Goal: Task Accomplishment & Management: Manage account settings

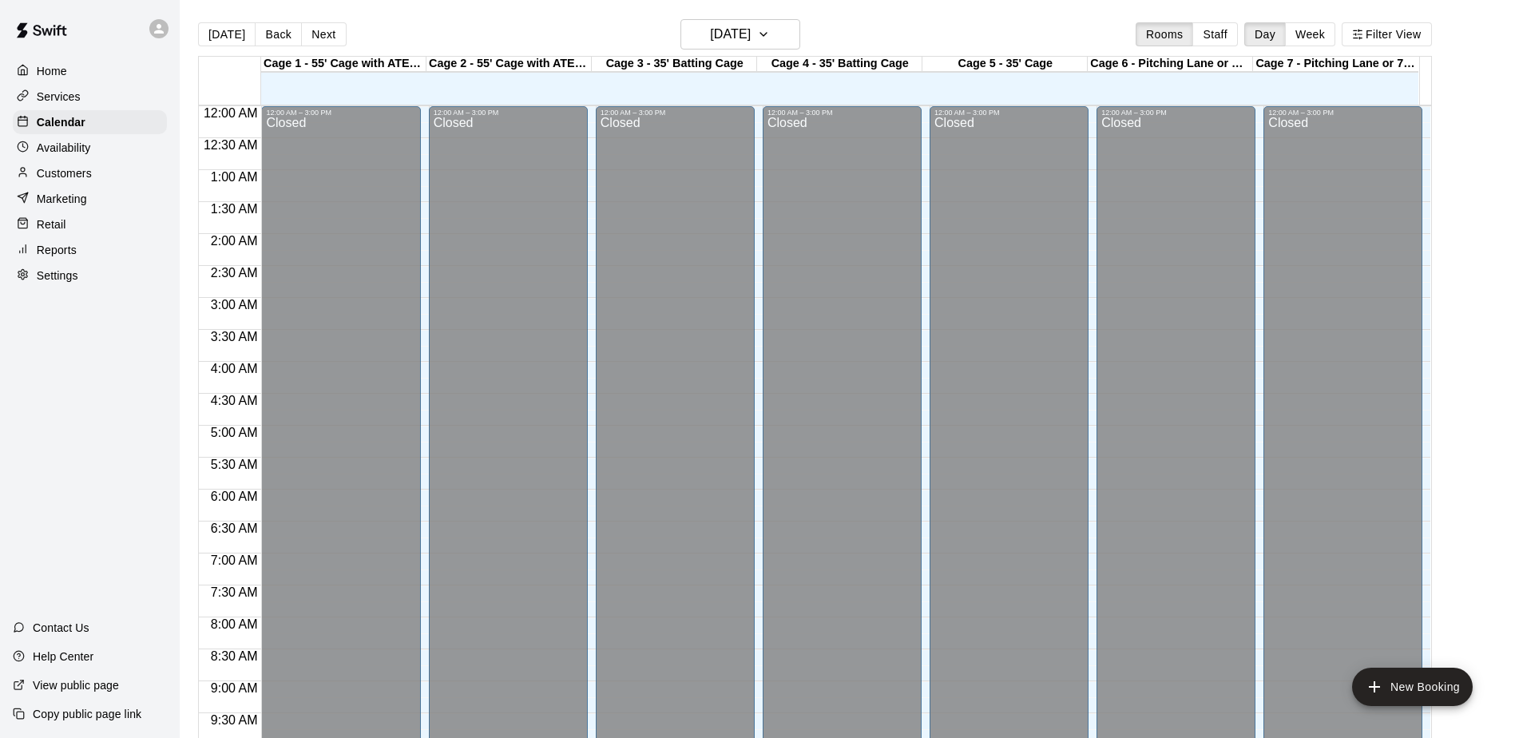
scroll to position [836, 0]
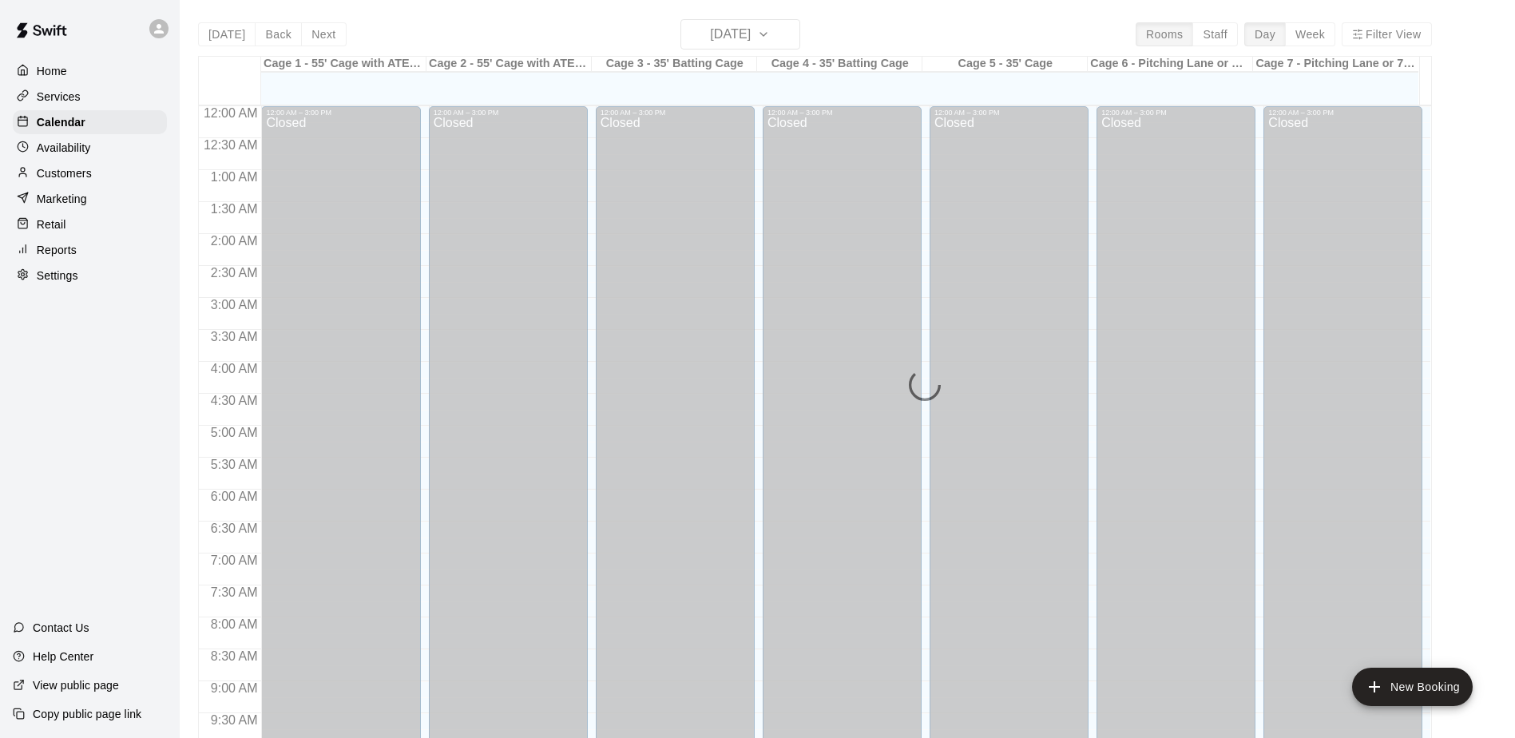
scroll to position [836, 0]
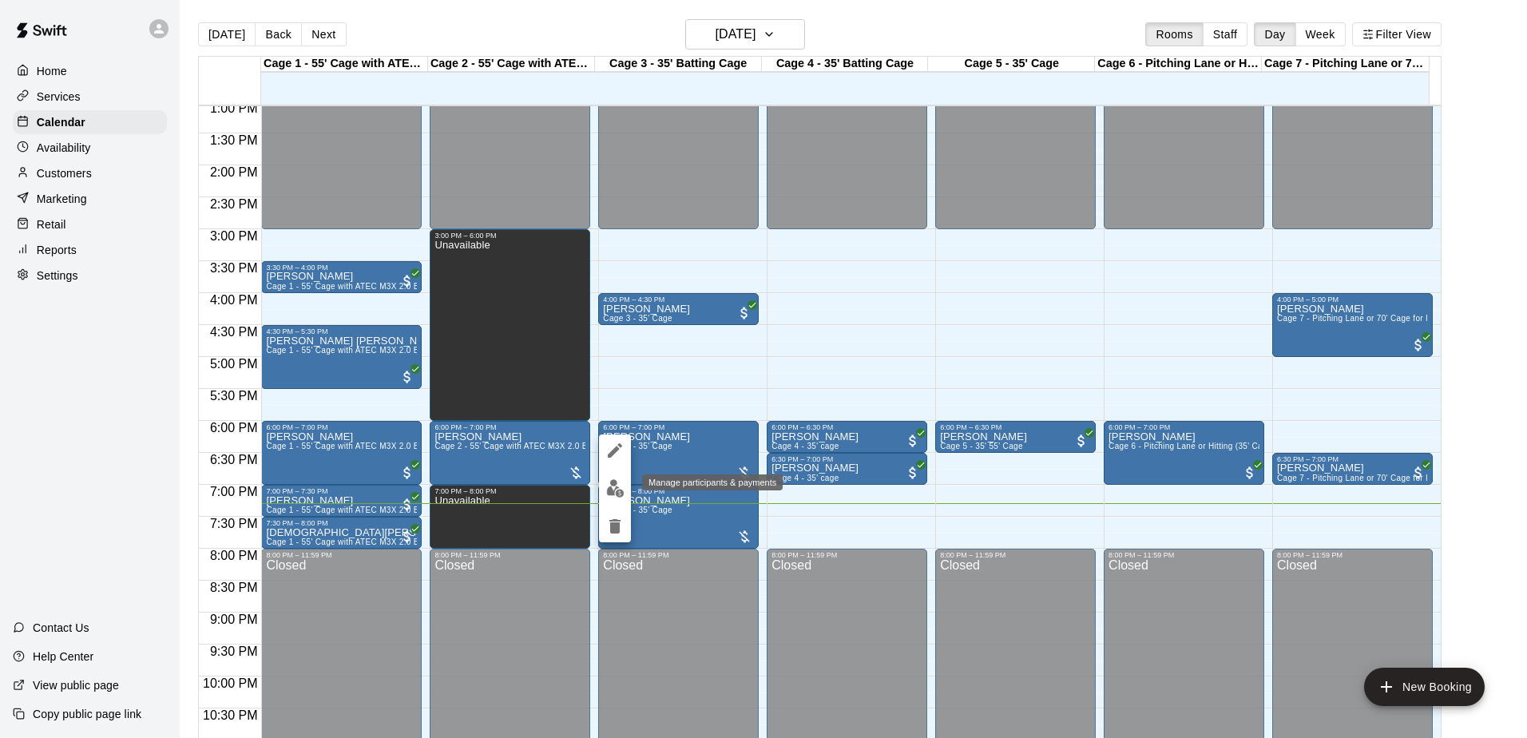
click at [611, 479] on button "edit" at bounding box center [615, 488] width 32 height 31
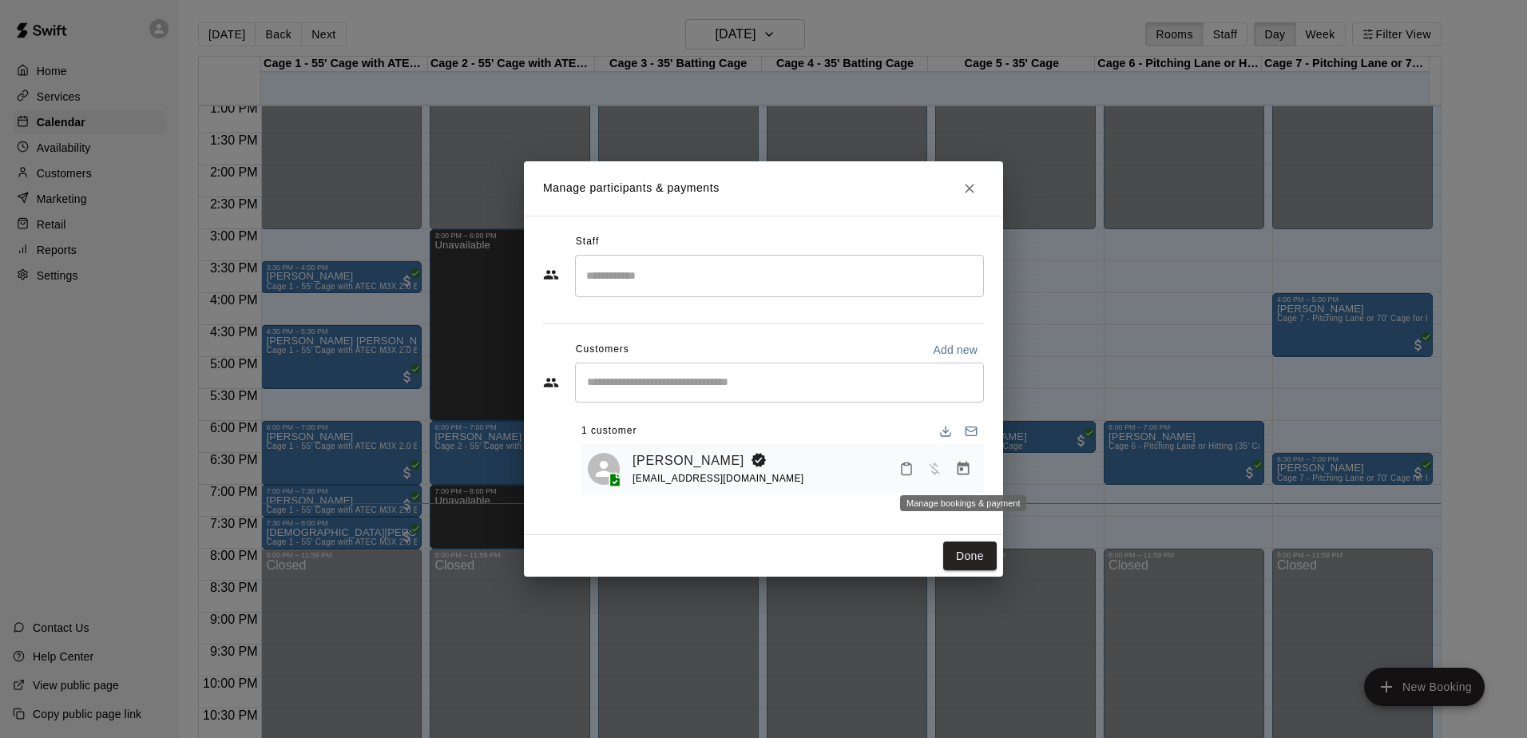
click at [961, 465] on icon "Manage bookings & payment" at bounding box center [964, 469] width 12 height 14
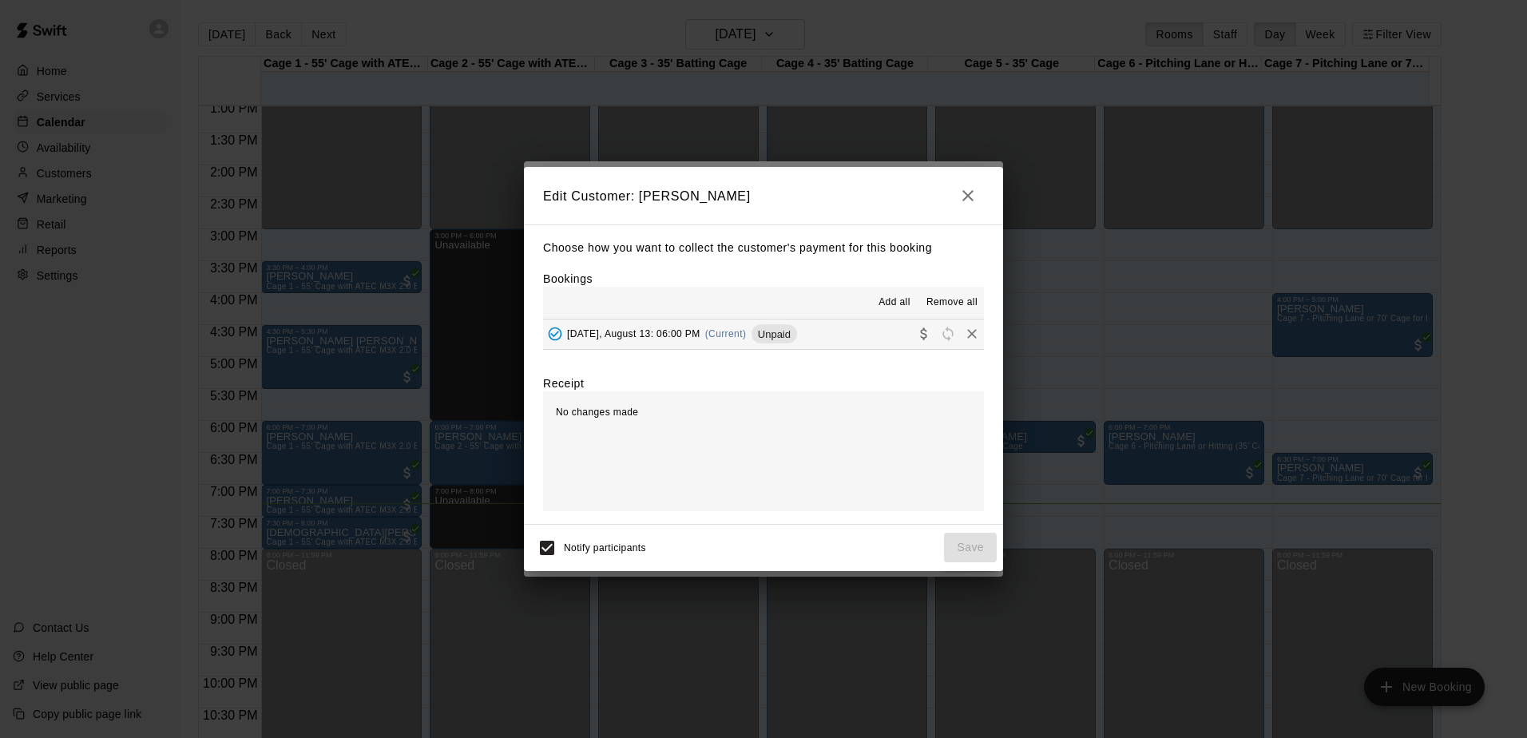
click at [852, 332] on button "Wednesday, August 13: 06:00 PM (Current) Unpaid" at bounding box center [763, 335] width 441 height 30
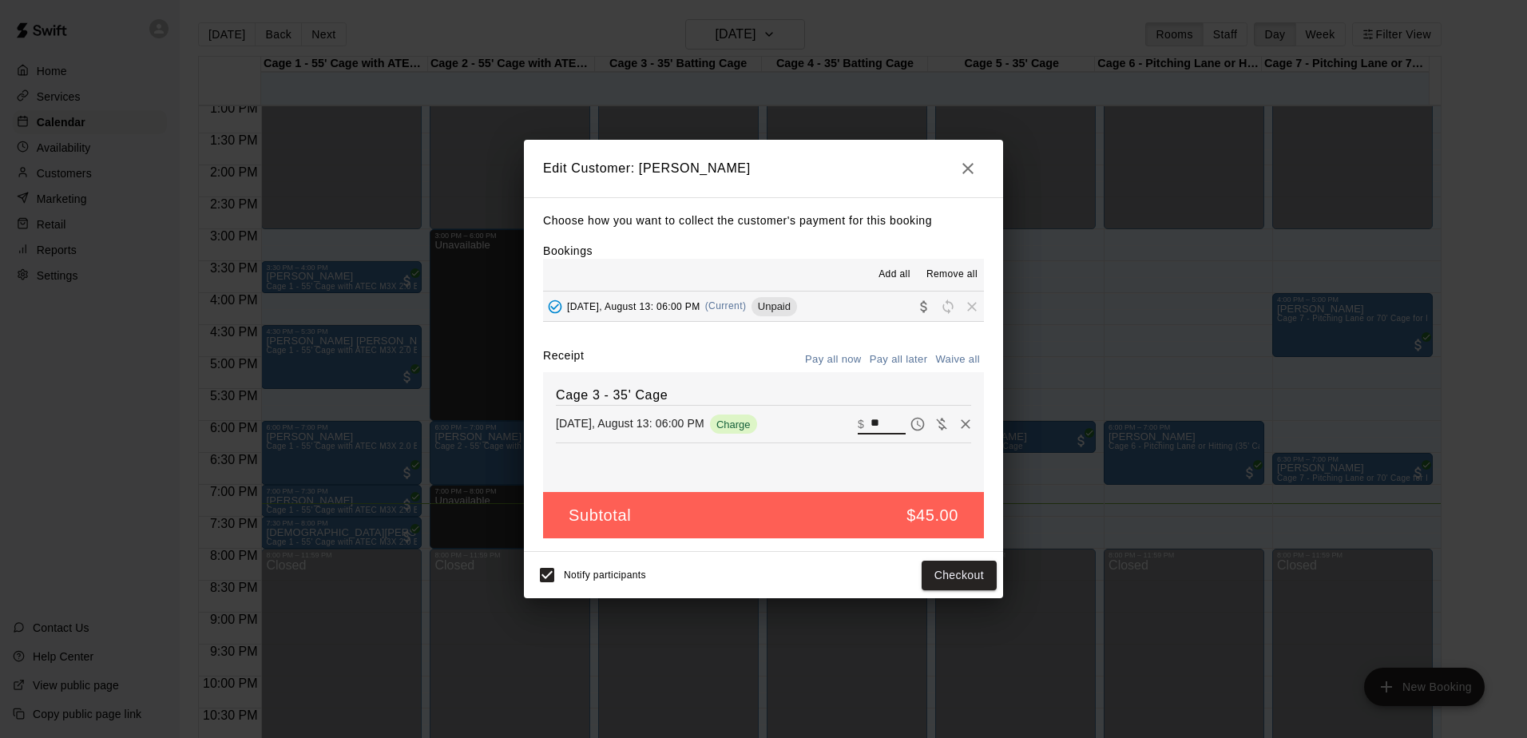
click at [878, 419] on input "**" at bounding box center [888, 424] width 35 height 21
click at [878, 420] on input "**" at bounding box center [888, 424] width 35 height 21
type input "**"
click at [947, 590] on button "Checkout" at bounding box center [959, 576] width 75 height 30
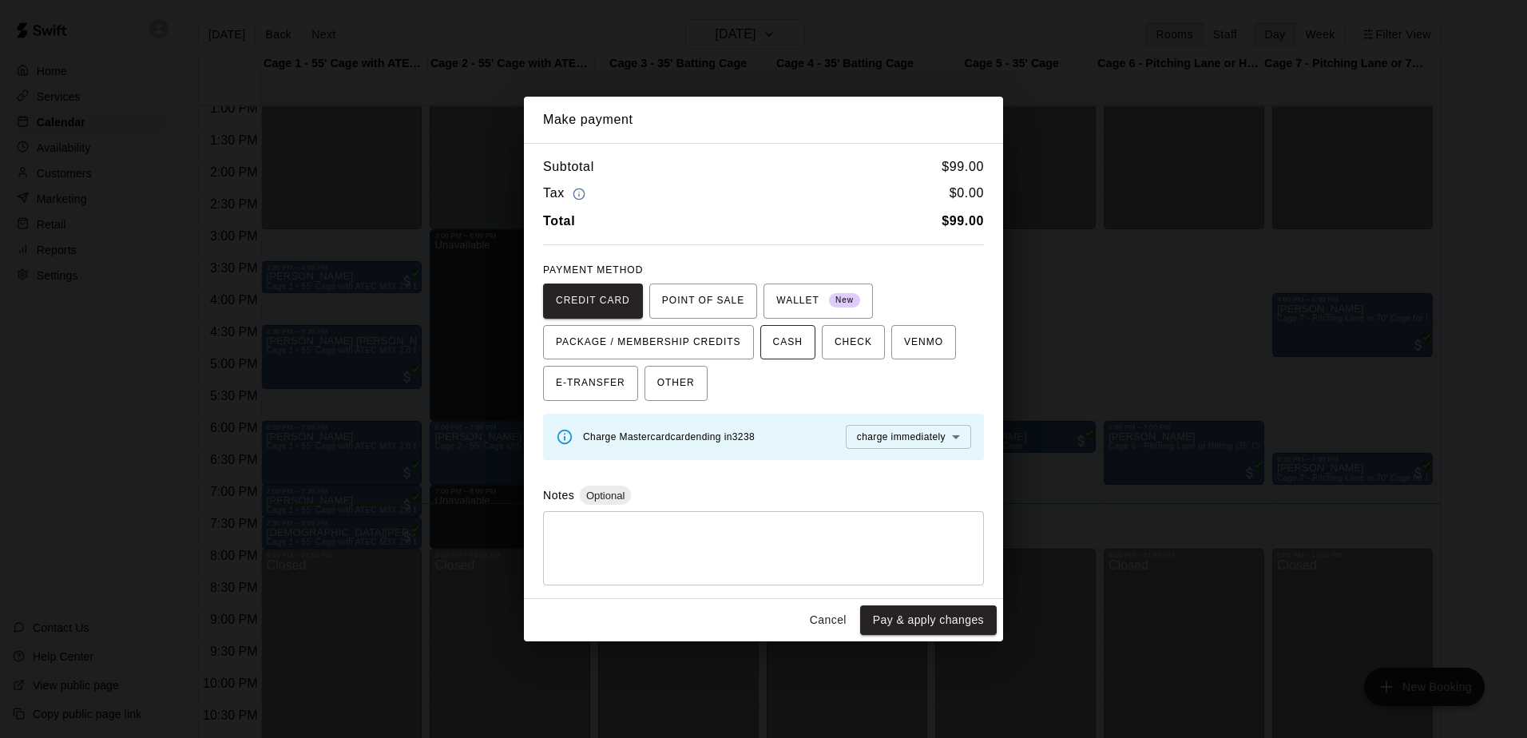
click at [784, 342] on span "CASH" at bounding box center [788, 343] width 30 height 26
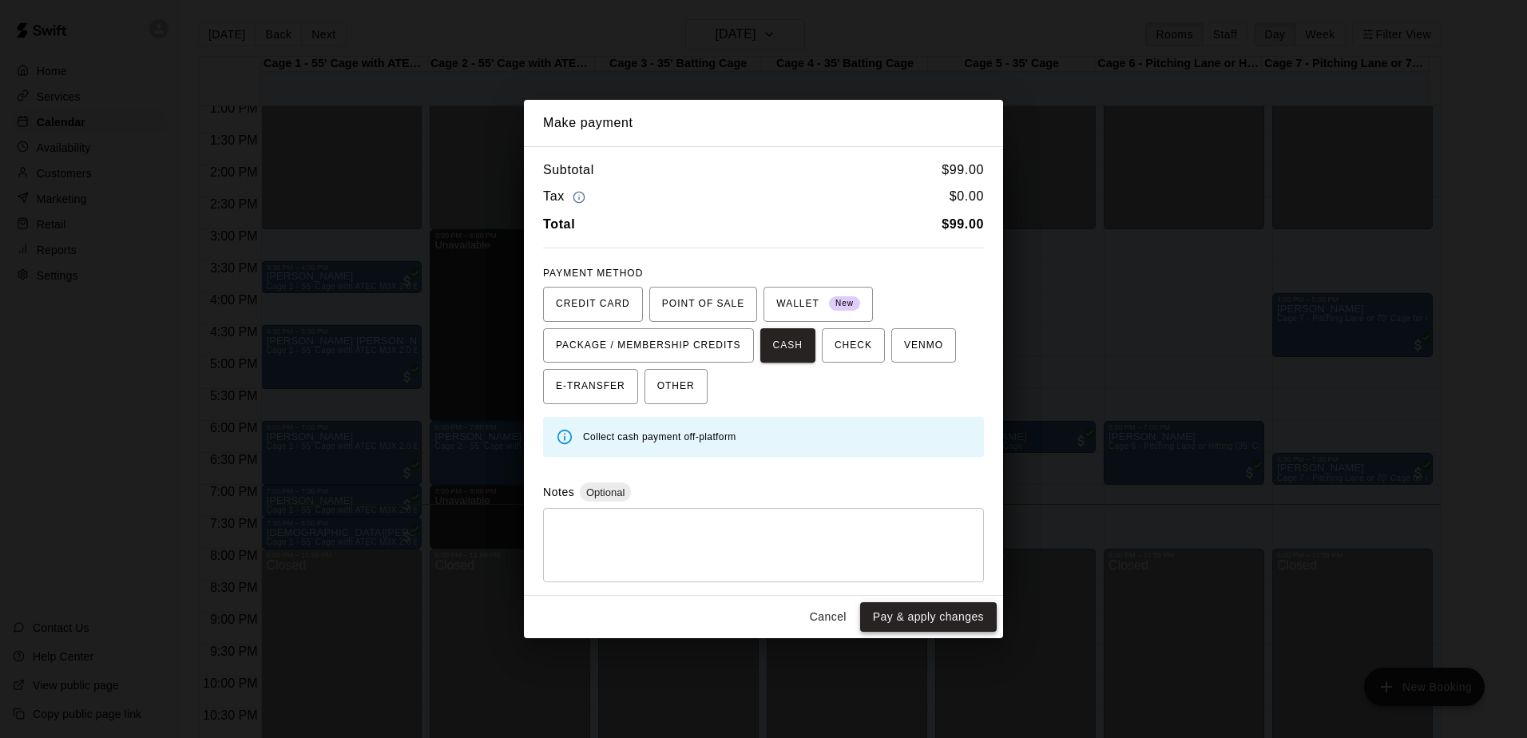
click at [911, 622] on button "Pay & apply changes" at bounding box center [928, 617] width 137 height 30
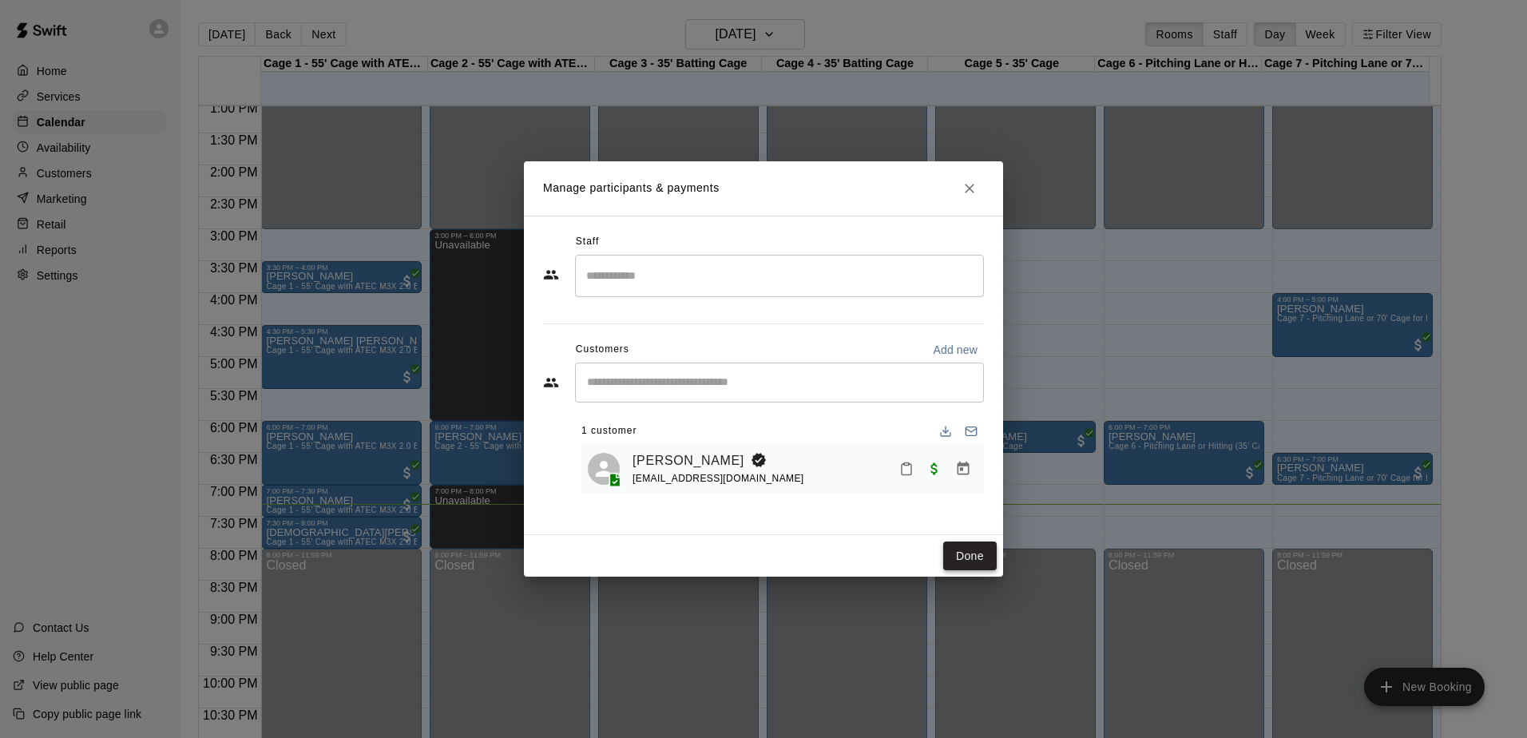
click at [966, 556] on button "Done" at bounding box center [970, 557] width 54 height 30
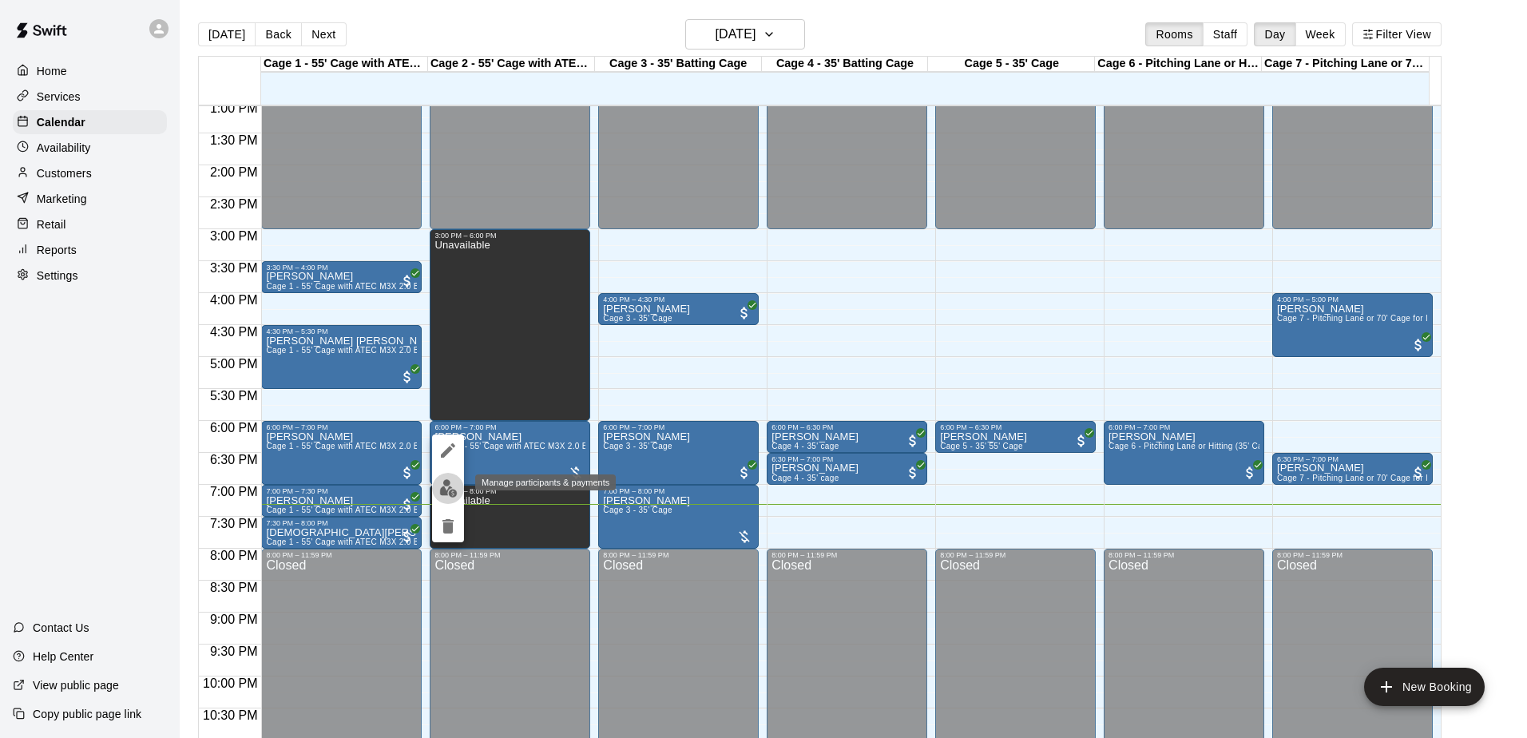
click at [453, 489] on img "edit" at bounding box center [448, 488] width 18 height 18
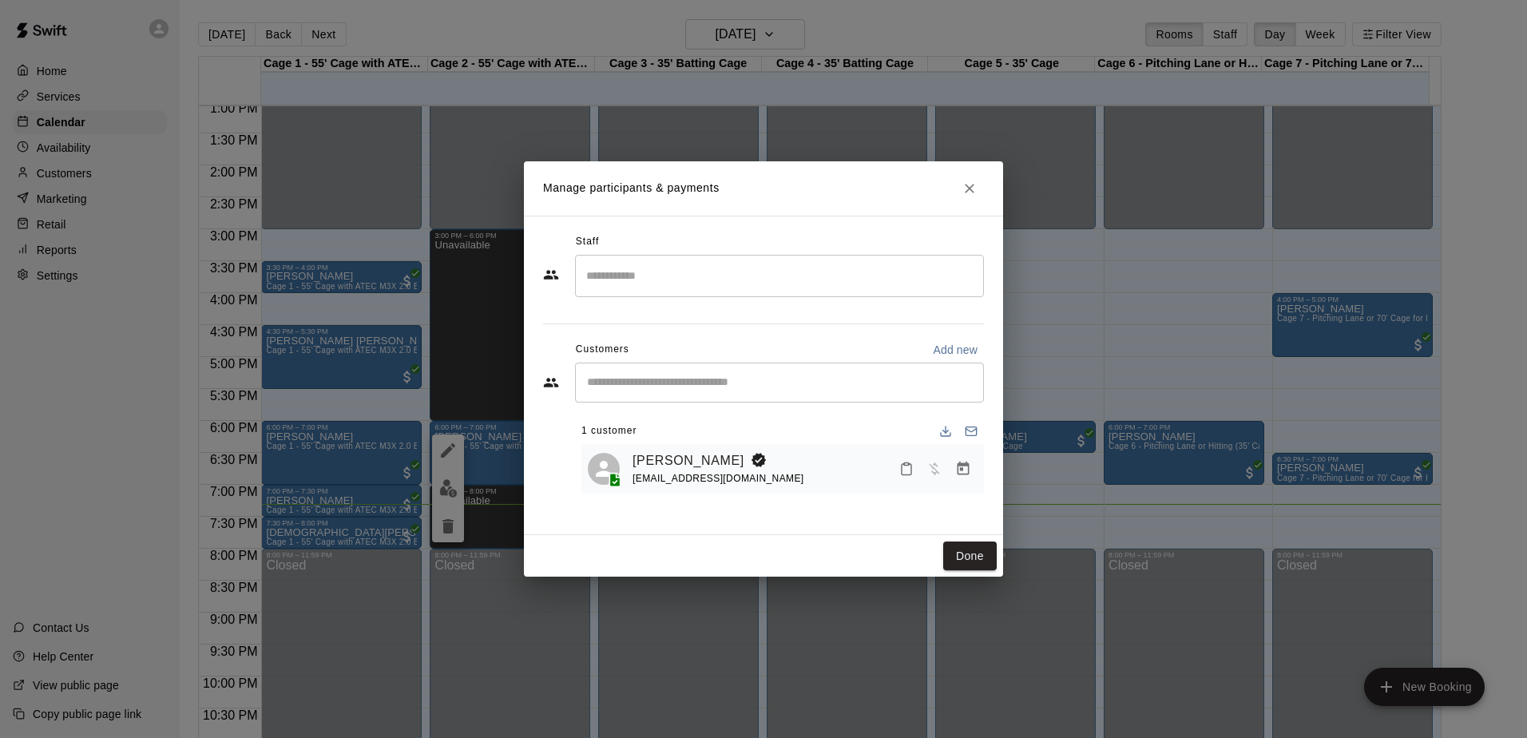
click at [868, 449] on div "Ben Cherry bencherry87@gmail.com" at bounding box center [783, 469] width 403 height 50
click at [960, 462] on icon "Manage bookings & payment" at bounding box center [963, 469] width 16 height 16
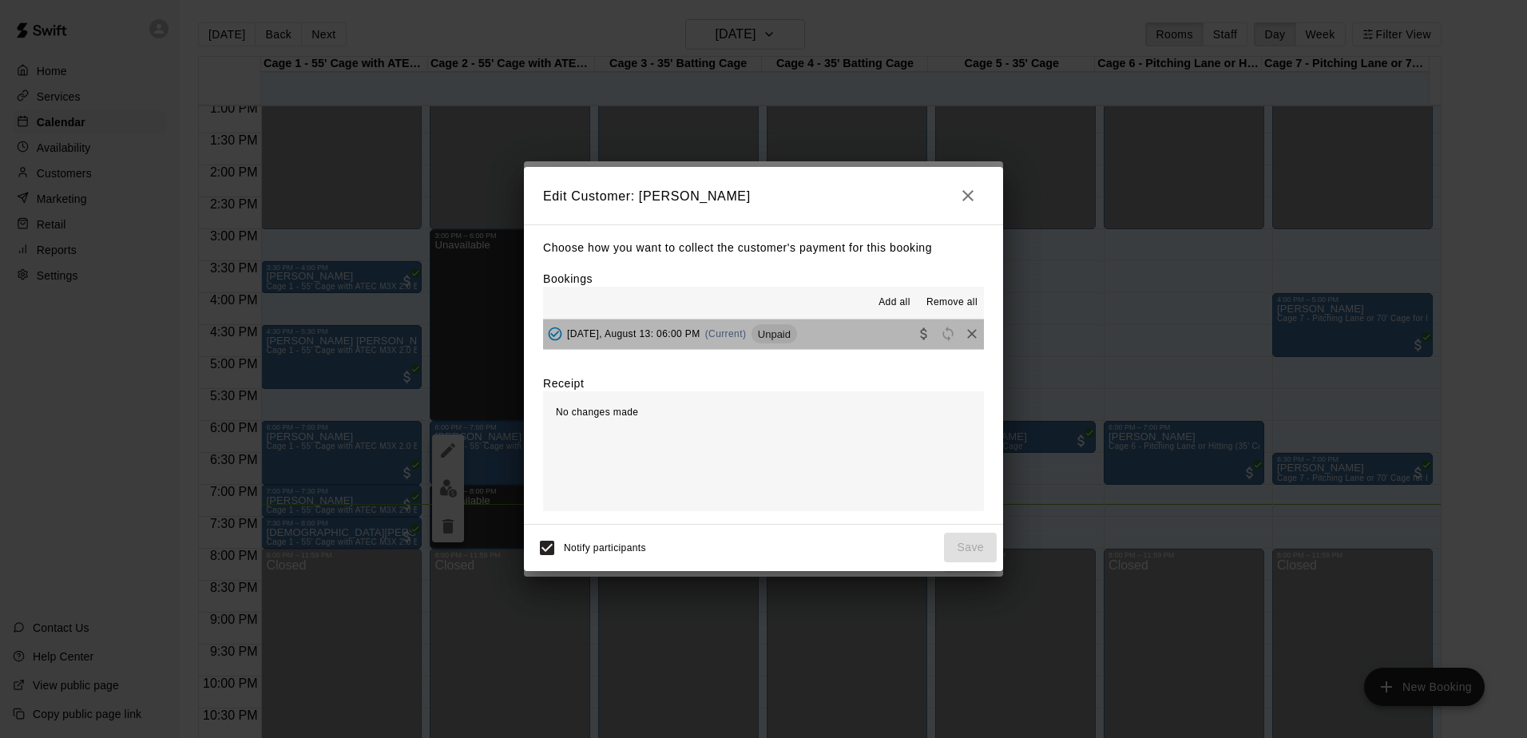
click at [860, 333] on button "Wednesday, August 13: 06:00 PM (Current) Unpaid" at bounding box center [763, 335] width 441 height 30
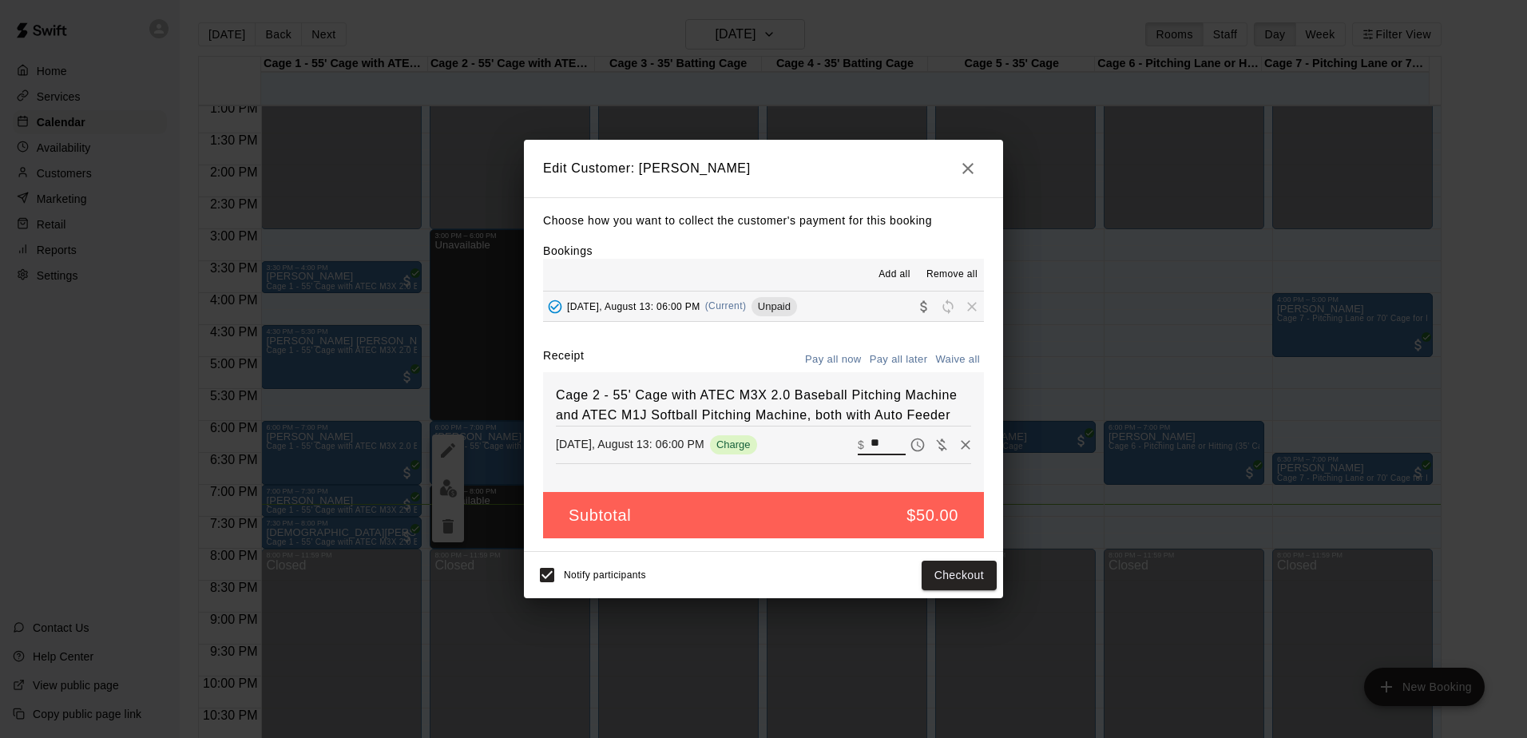
click at [876, 446] on input "**" at bounding box center [888, 445] width 35 height 21
type input "*"
click at [960, 578] on button "Save" at bounding box center [970, 576] width 53 height 30
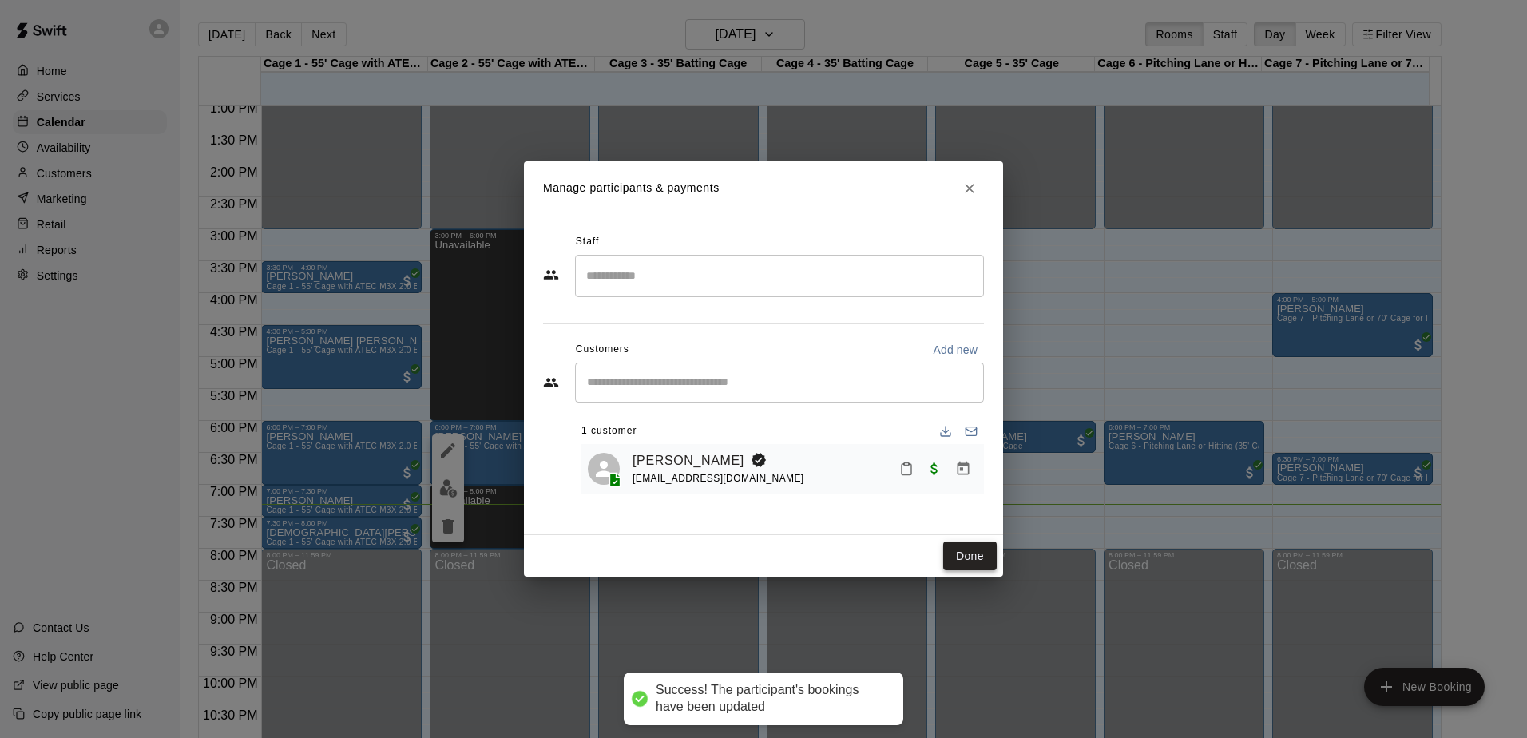
click at [975, 551] on button "Done" at bounding box center [970, 557] width 54 height 30
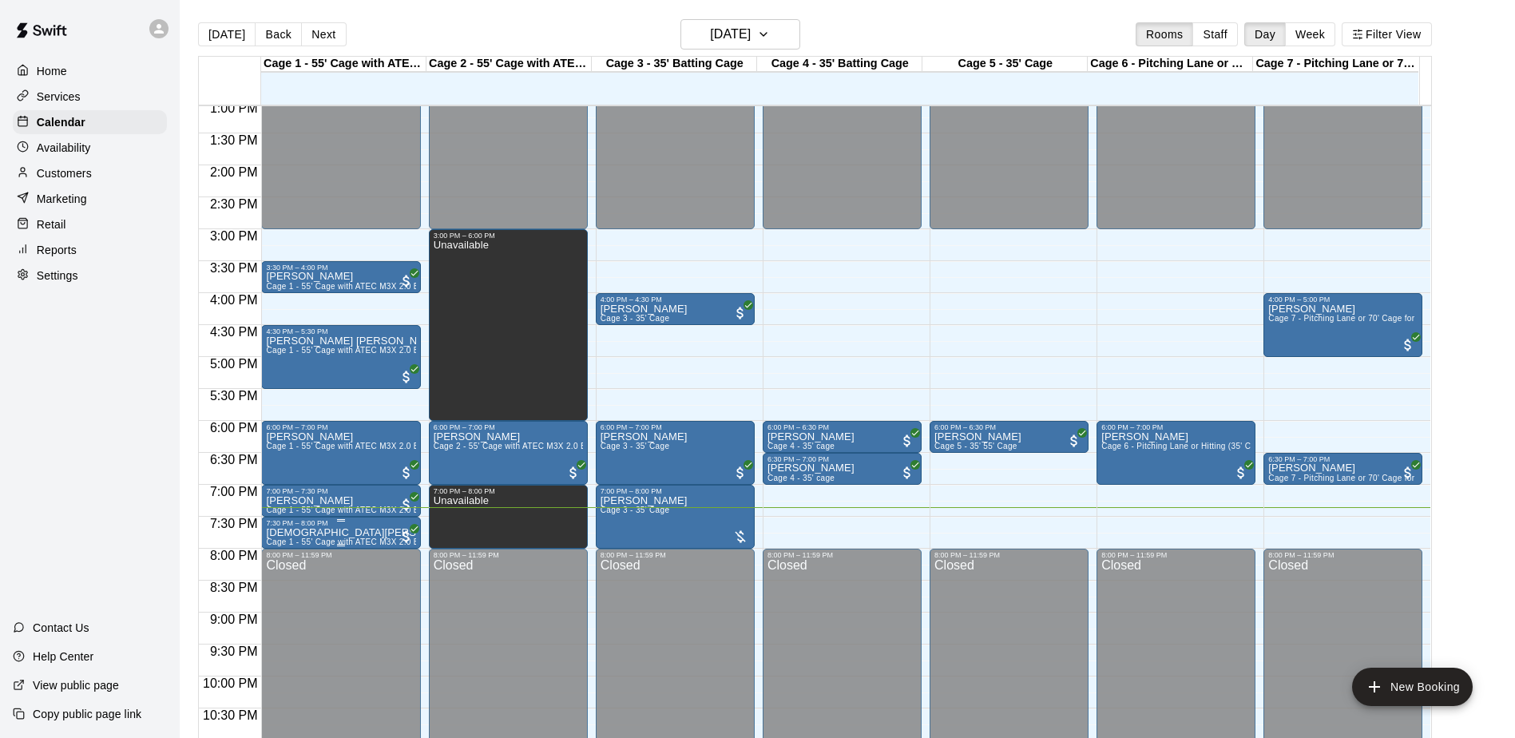
click at [304, 533] on p "[DEMOGRAPHIC_DATA][PERSON_NAME]" at bounding box center [340, 533] width 149 height 0
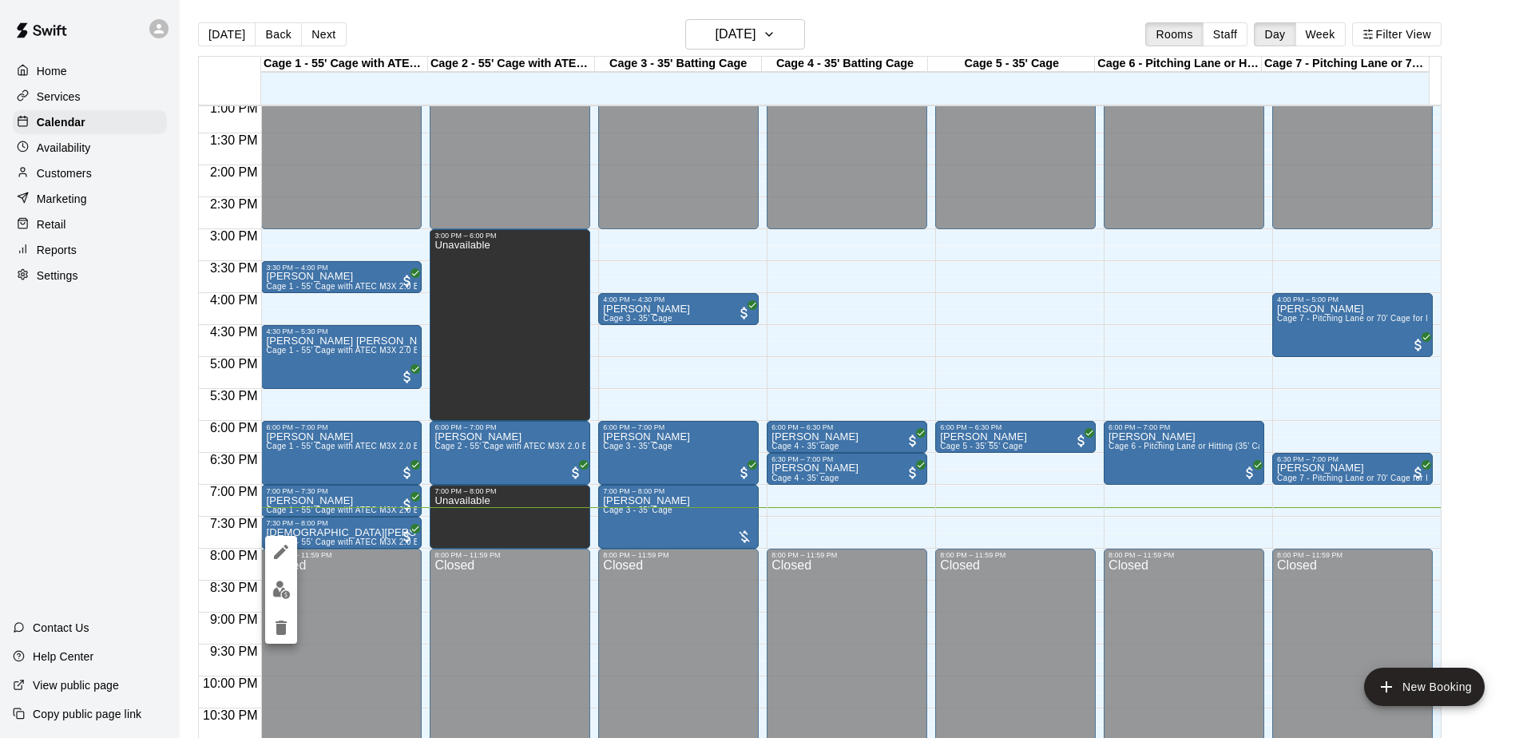
click at [320, 518] on div at bounding box center [763, 369] width 1527 height 738
